Goal: Task Accomplishment & Management: Manage account settings

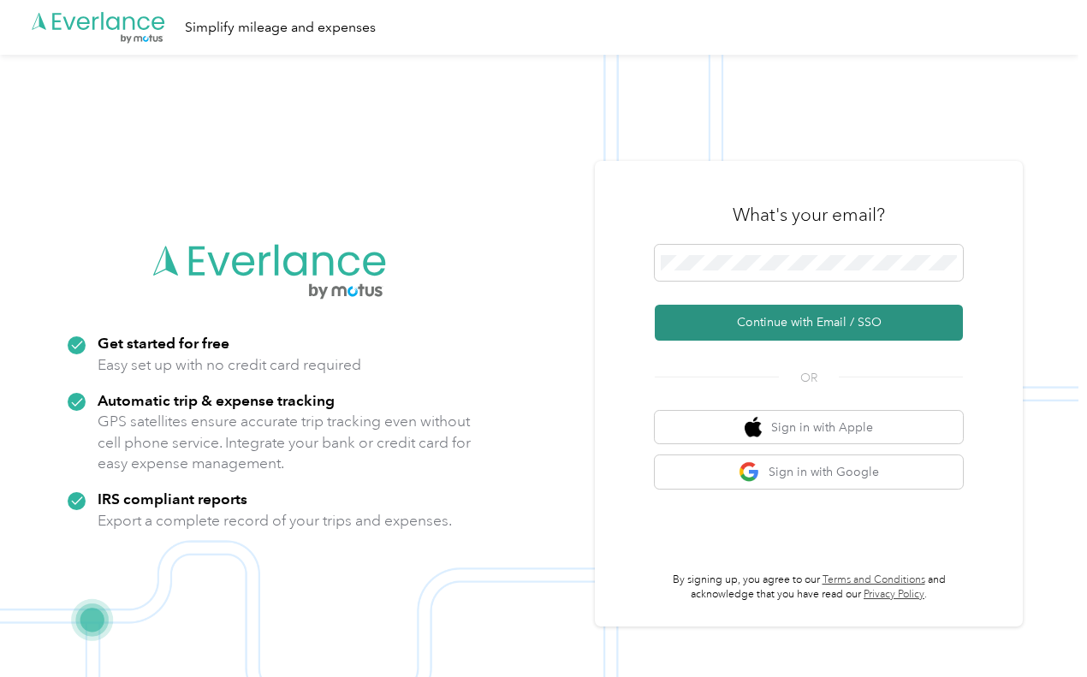
click at [803, 320] on button "Continue with Email / SSO" at bounding box center [809, 323] width 308 height 36
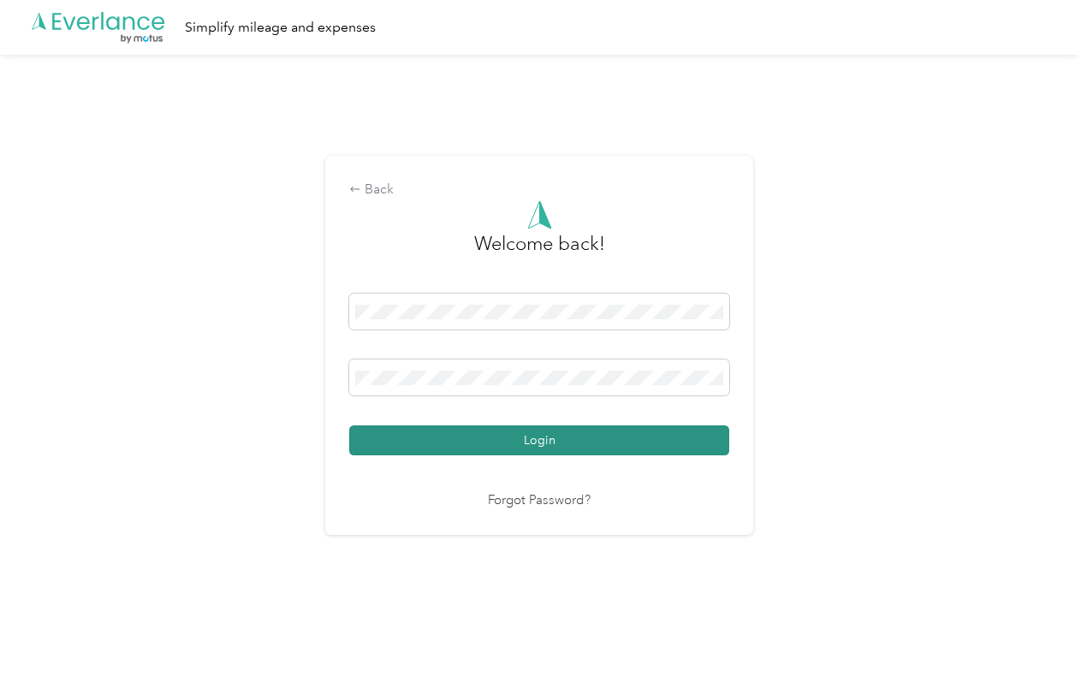
click at [517, 436] on button "Login" at bounding box center [539, 440] width 380 height 30
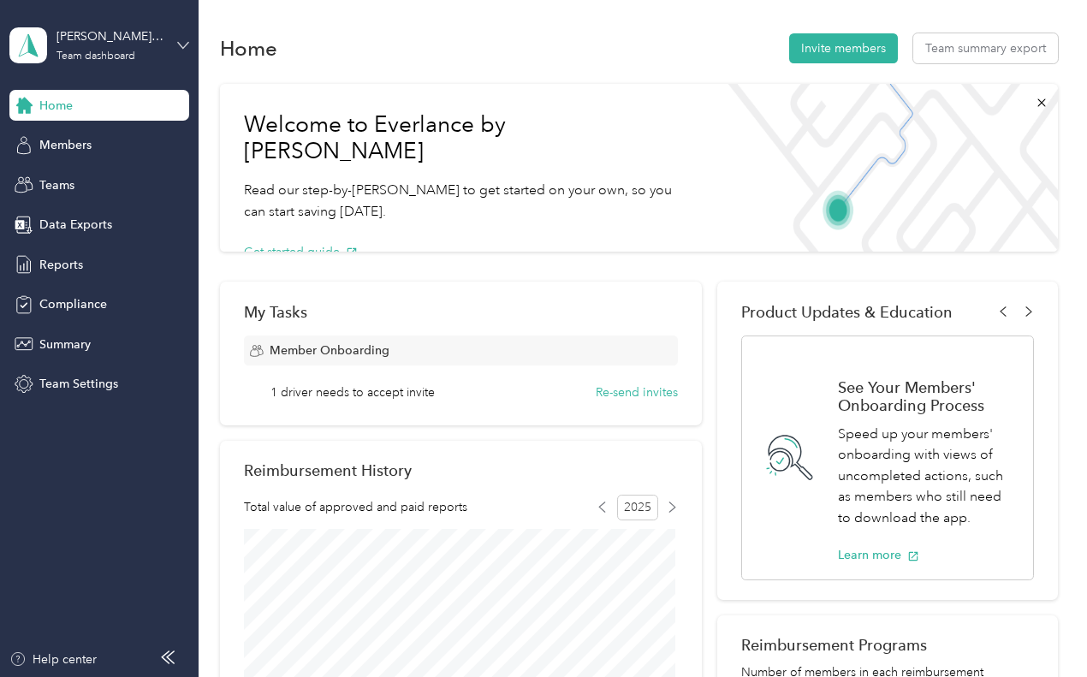
click at [185, 39] on icon at bounding box center [183, 45] width 12 height 12
click at [98, 175] on div "Personal dashboard" at bounding box center [79, 179] width 108 height 18
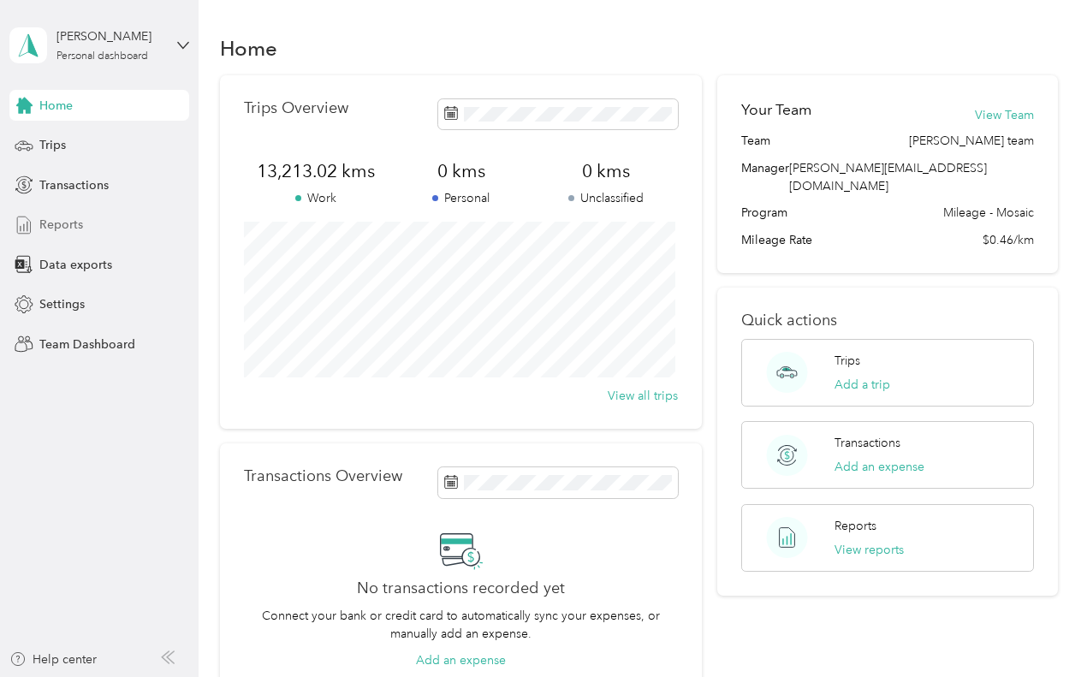
click at [76, 223] on span "Reports" at bounding box center [61, 225] width 44 height 18
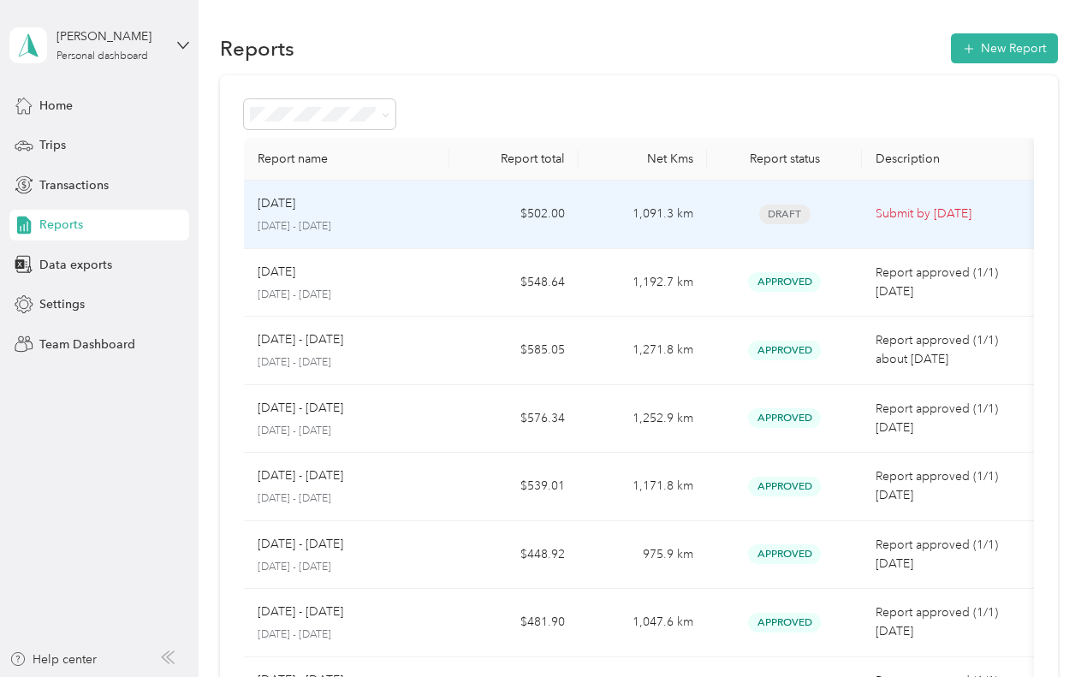
click at [355, 218] on div "Sept [DATE] - [DATE]" at bounding box center [347, 214] width 179 height 40
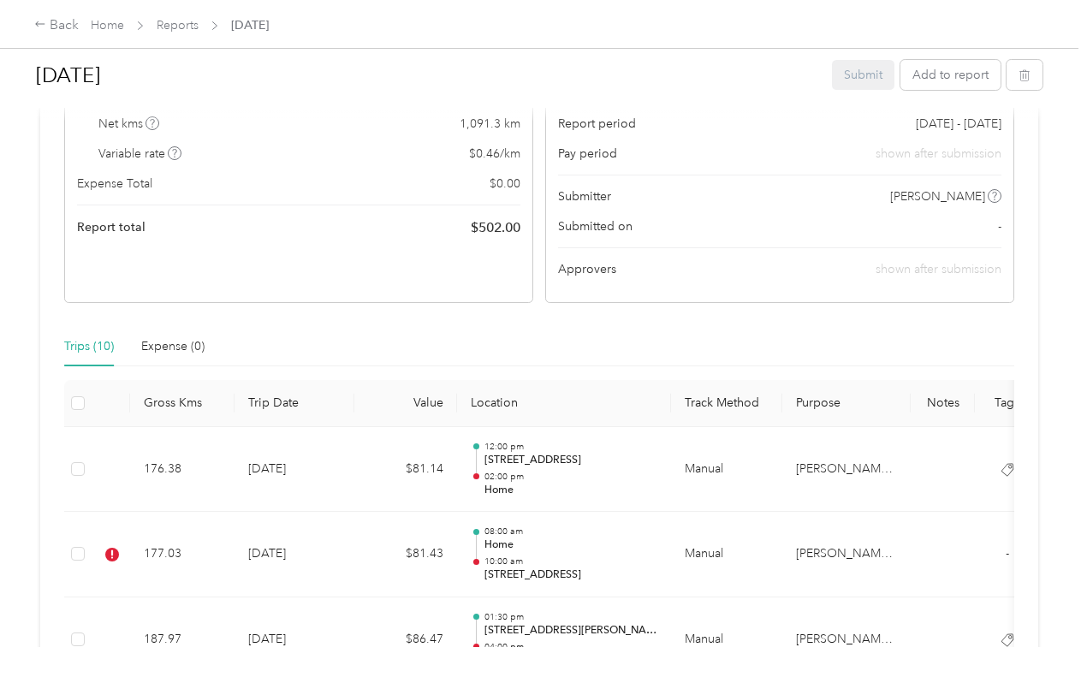
scroll to position [428, 0]
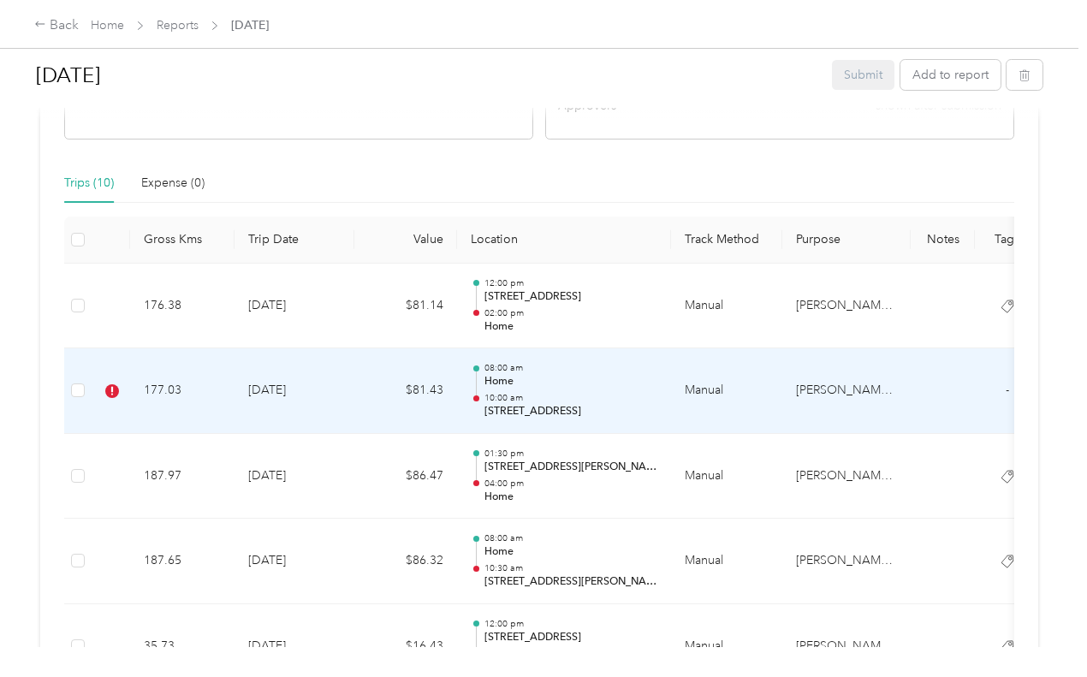
click at [217, 371] on td "177.03" at bounding box center [182, 391] width 104 height 86
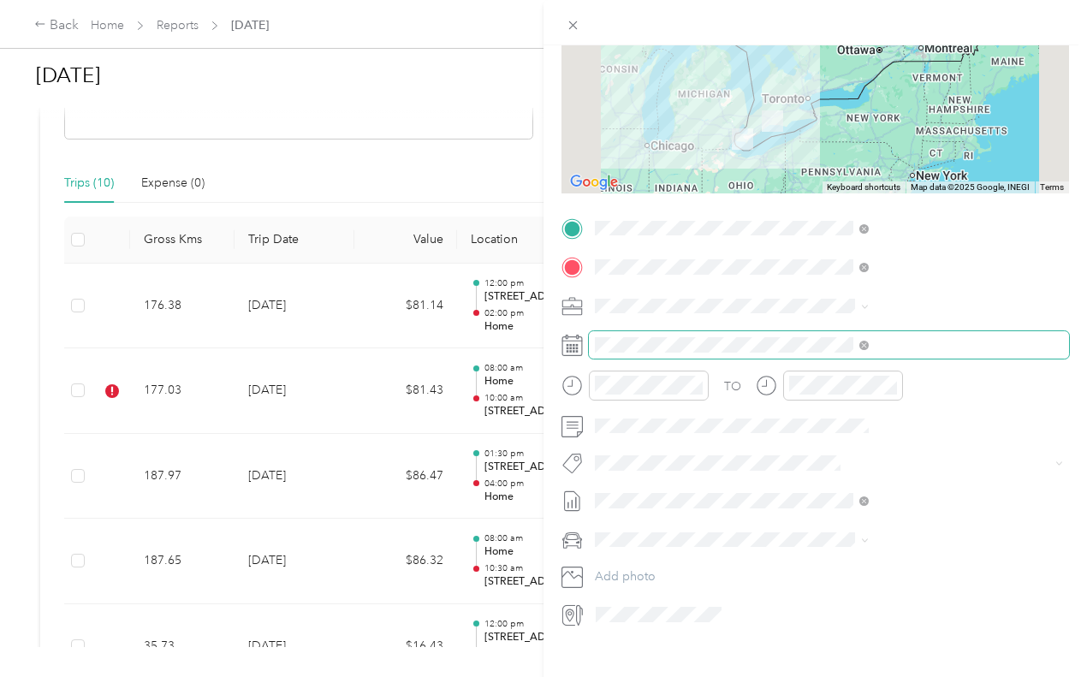
scroll to position [222, 0]
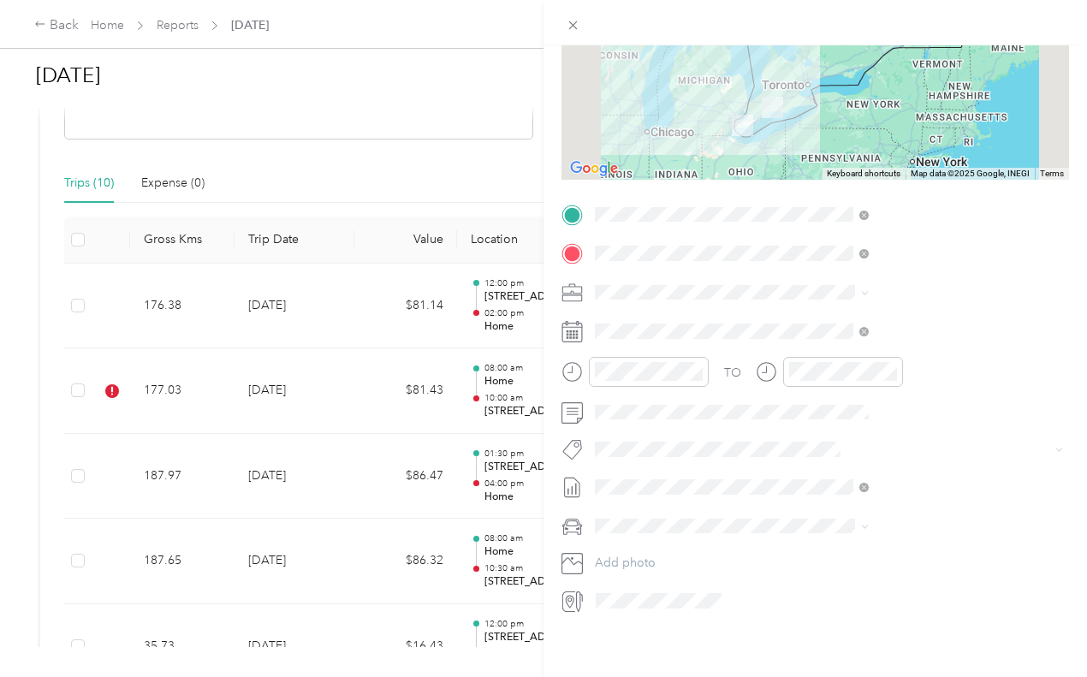
click at [830, 458] on button "Metro On" at bounding box center [816, 466] width 69 height 21
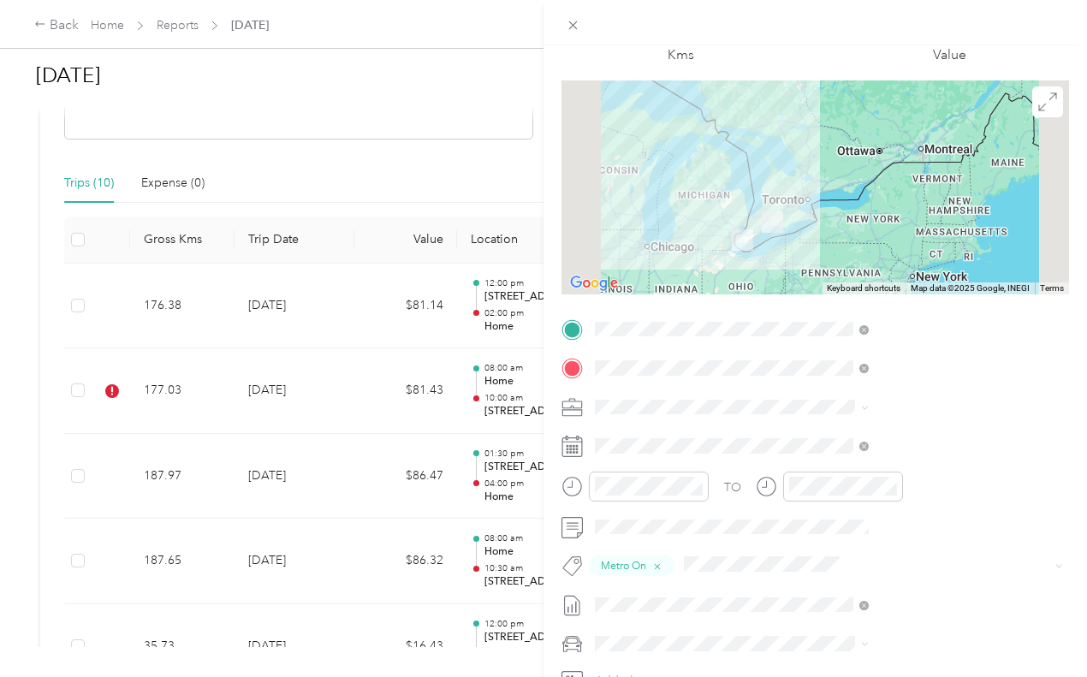
scroll to position [0, 0]
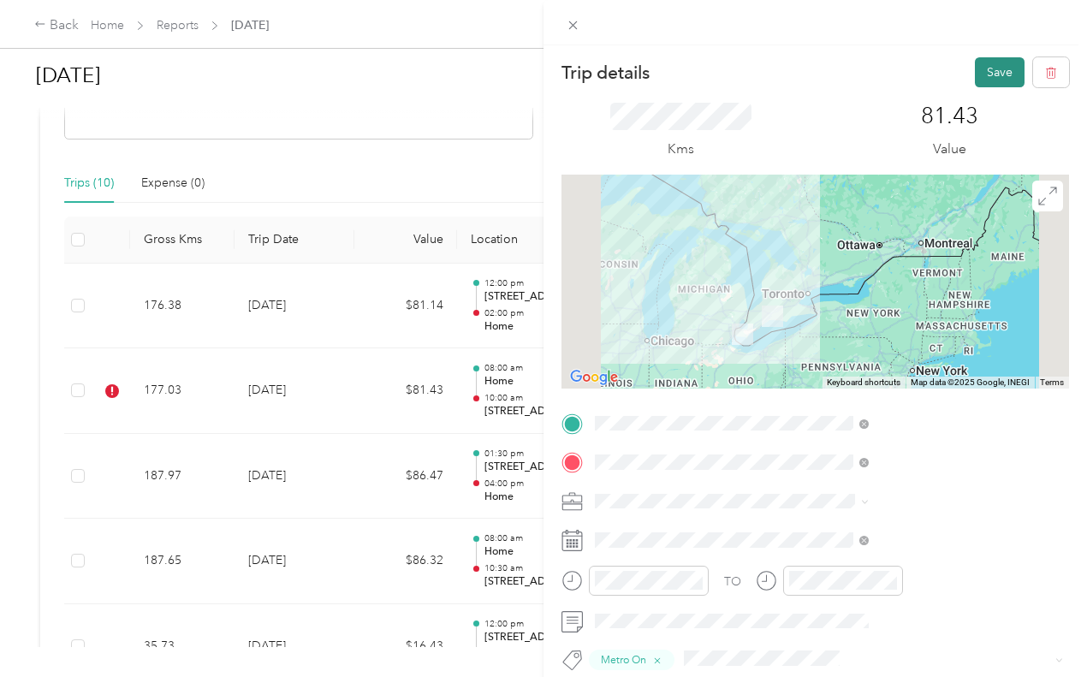
click at [975, 72] on button "Save" at bounding box center [1000, 72] width 50 height 30
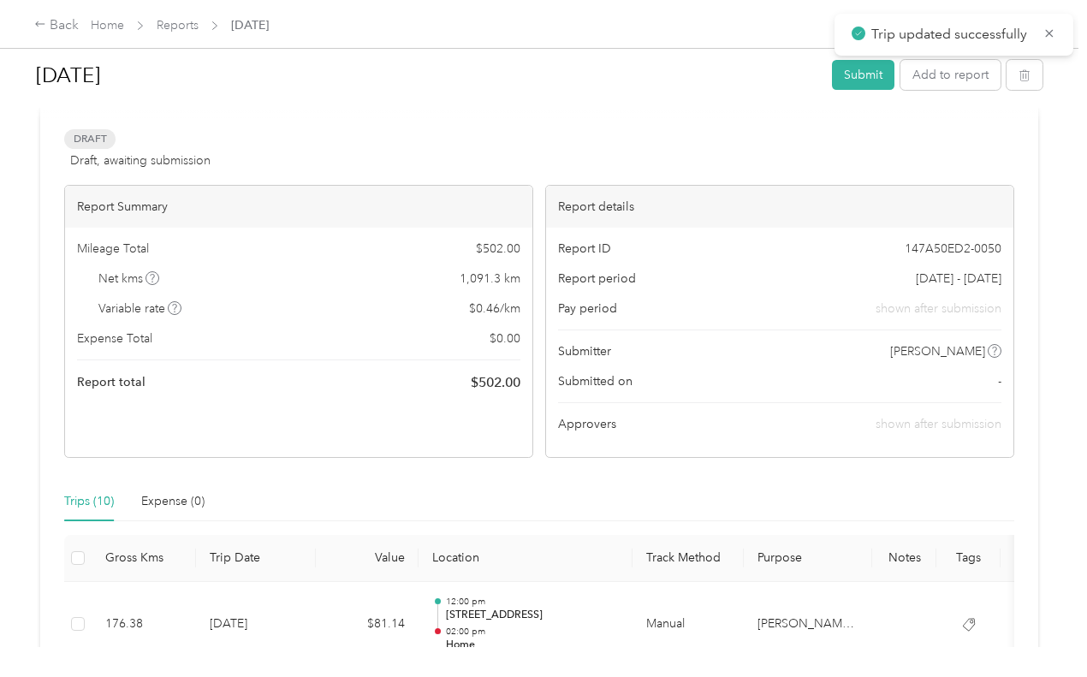
scroll to position [44, 0]
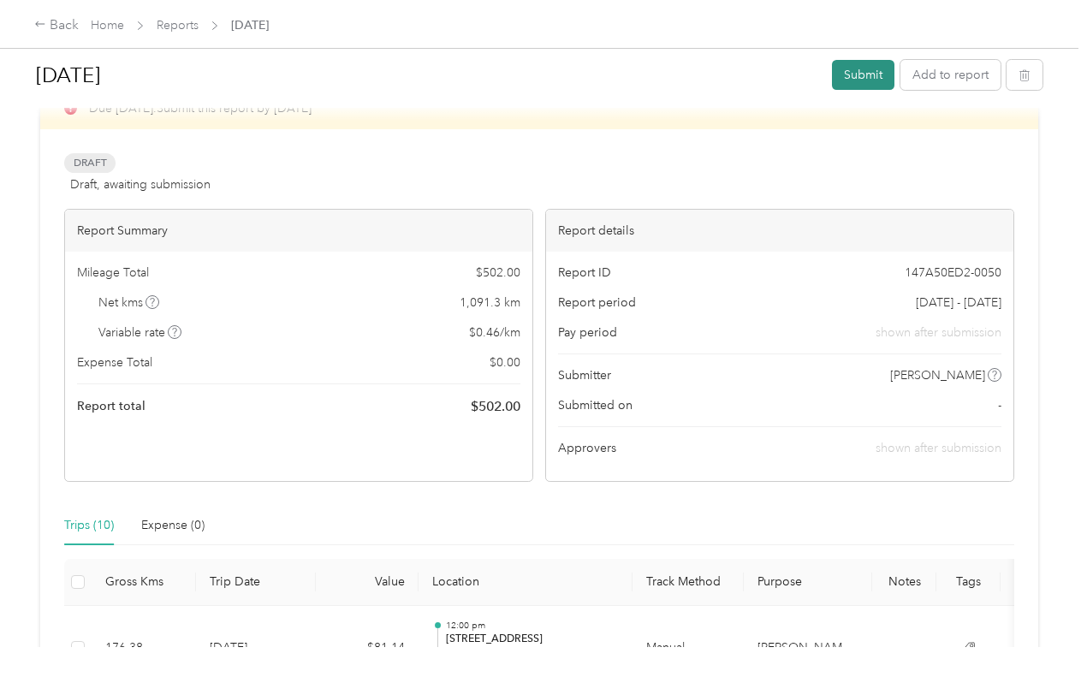
click at [845, 78] on button "Submit" at bounding box center [863, 75] width 62 height 30
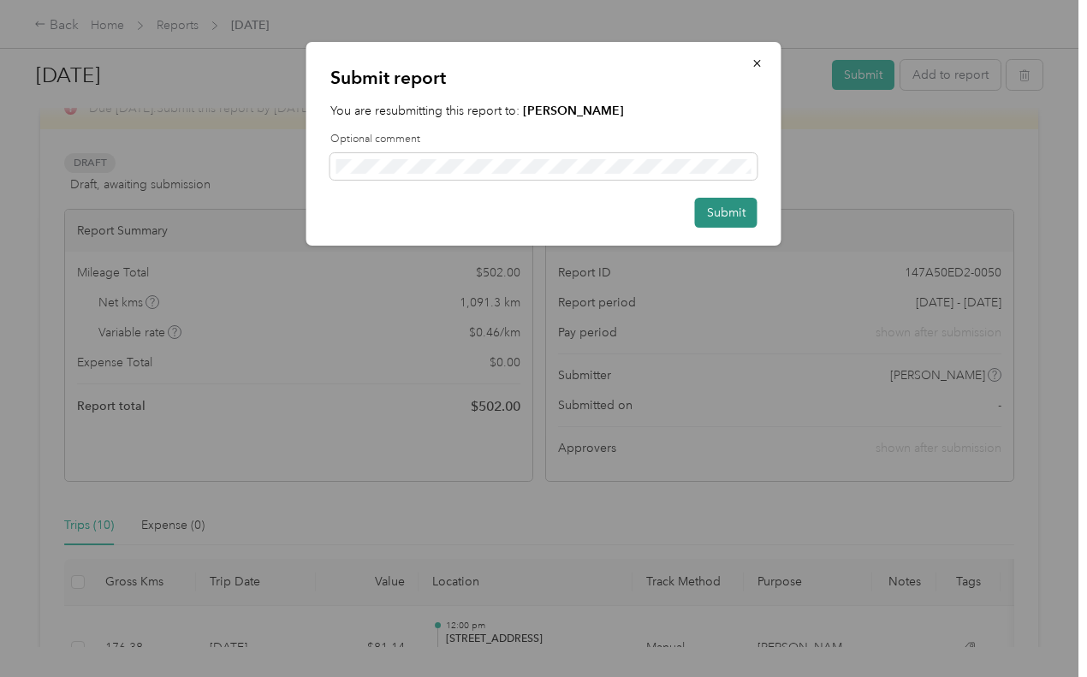
click at [745, 217] on button "Submit" at bounding box center [726, 213] width 62 height 30
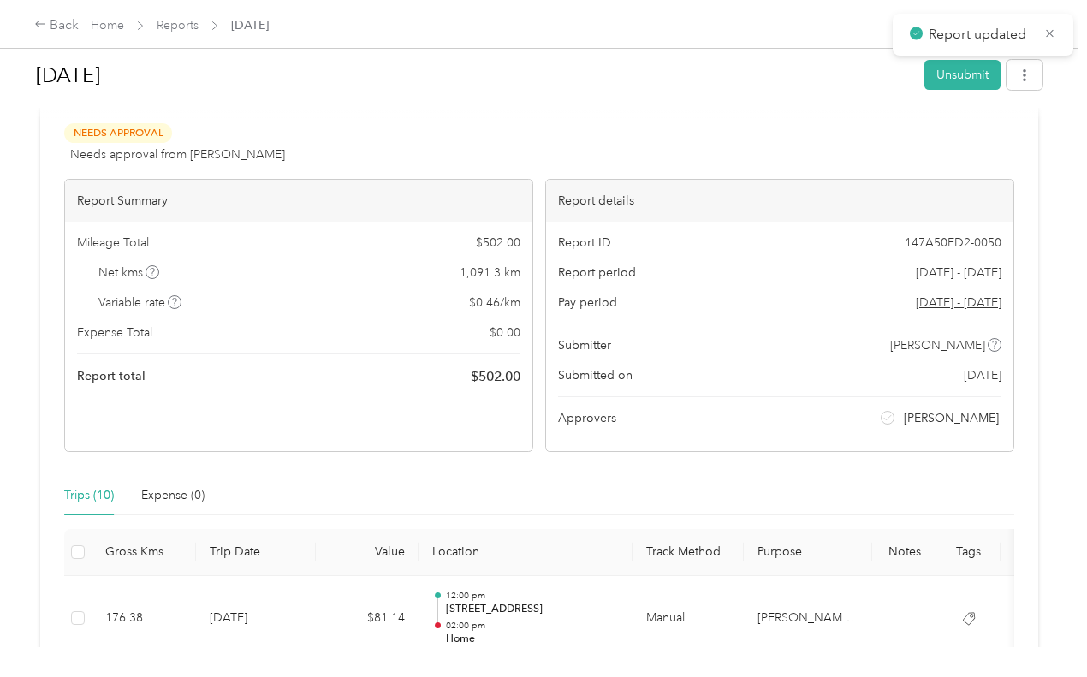
scroll to position [0, 0]
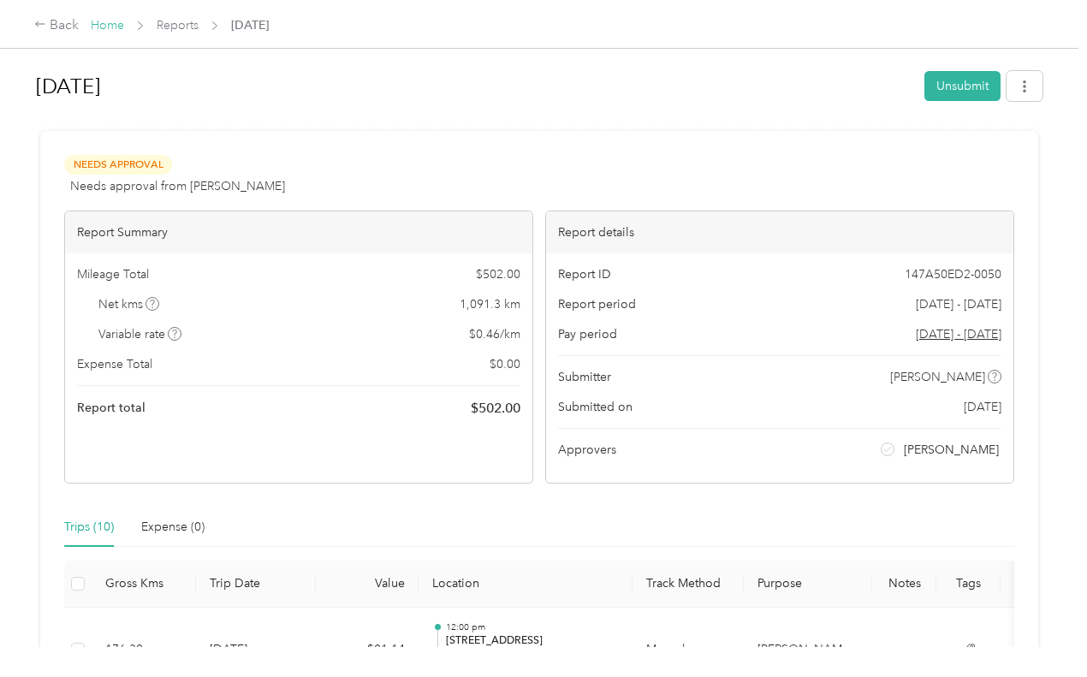
click at [106, 24] on link "Home" at bounding box center [107, 25] width 33 height 15
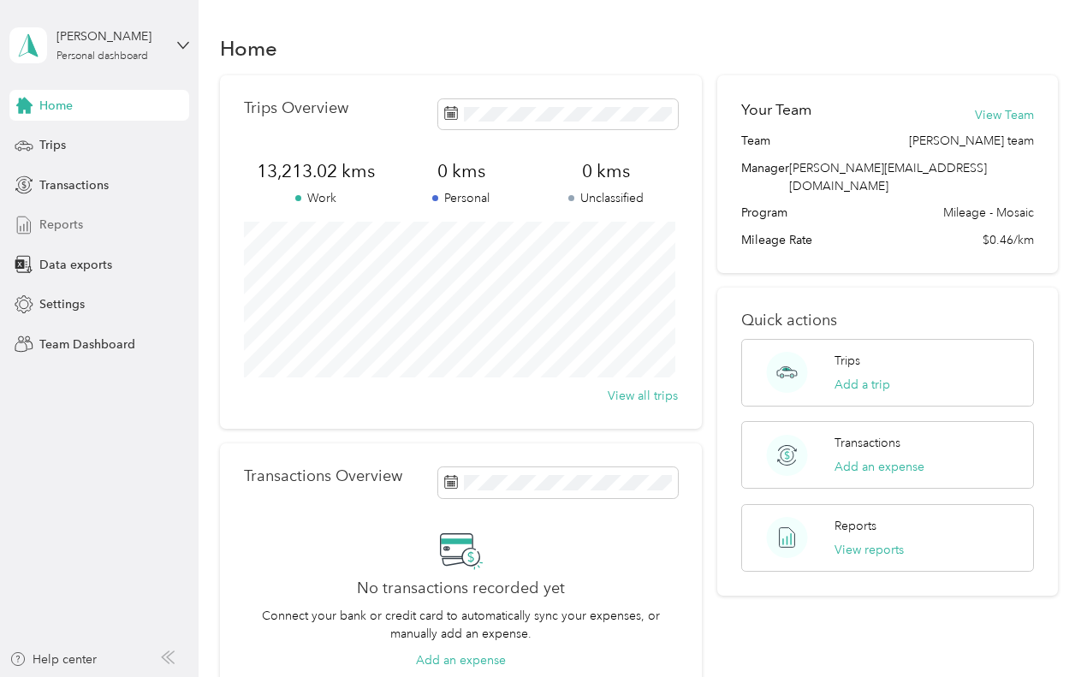
click at [68, 225] on span "Reports" at bounding box center [61, 225] width 44 height 18
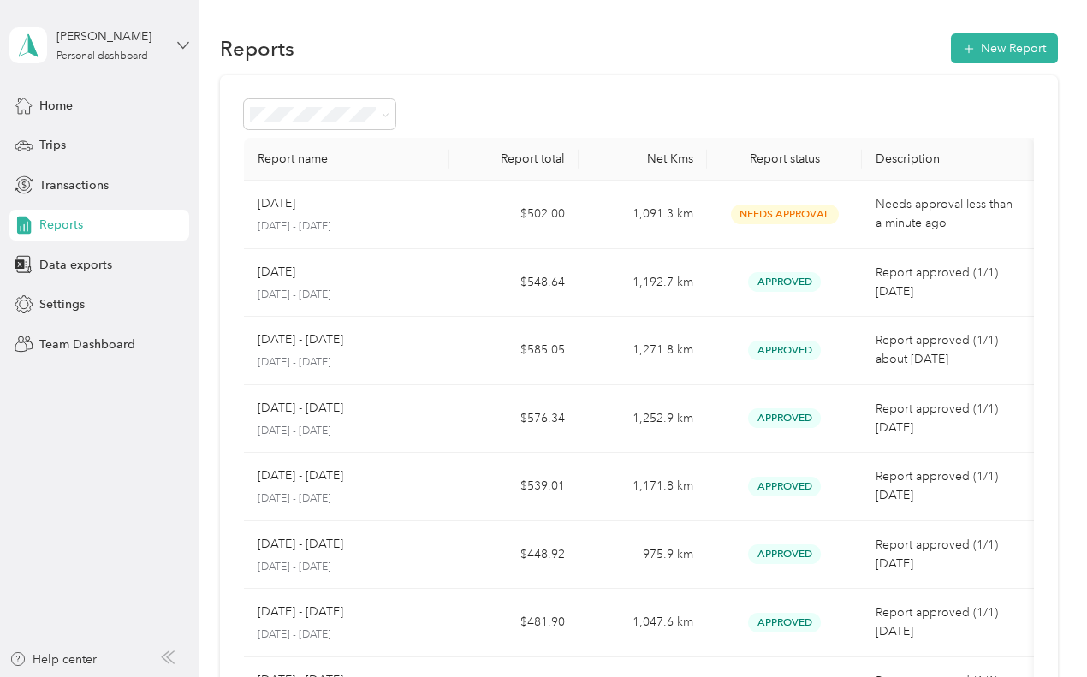
click at [181, 43] on icon at bounding box center [183, 45] width 12 height 12
click at [86, 216] on div "Log out" at bounding box center [58, 219] width 66 height 18
